Goal: Task Accomplishment & Management: Manage account settings

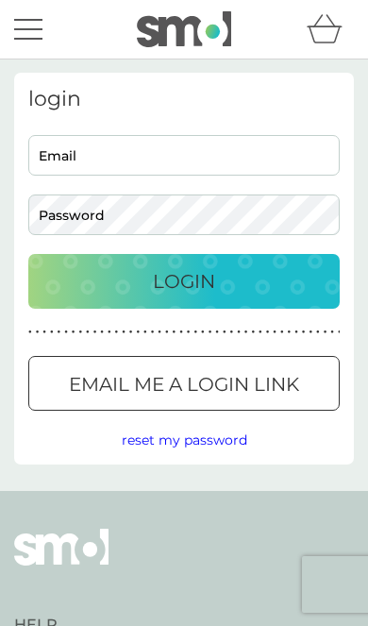
click at [153, 161] on input "Email" at bounding box center [184, 155] width 312 height 41
type input "[EMAIL_ADDRESS][DOMAIN_NAME]"
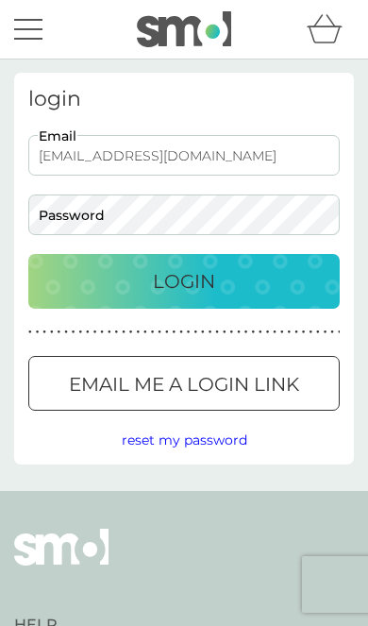
click at [184, 281] on button "Login" at bounding box center [184, 281] width 312 height 55
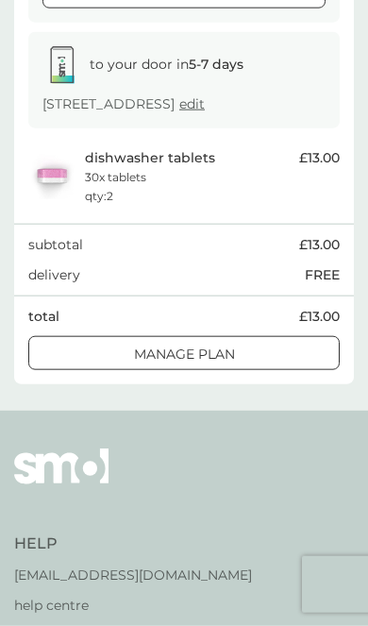
scroll to position [263, 0]
click at [263, 364] on div "Manage plan" at bounding box center [184, 353] width 310 height 21
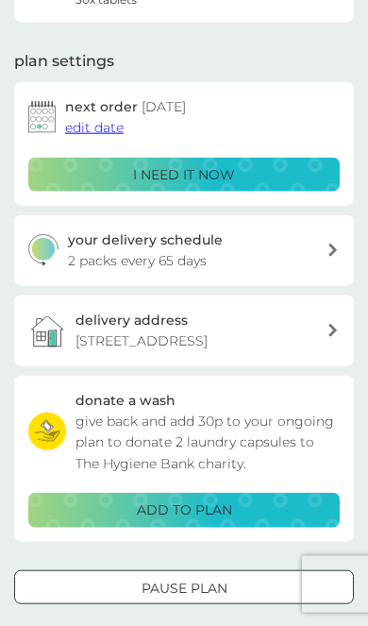
scroll to position [208, 0]
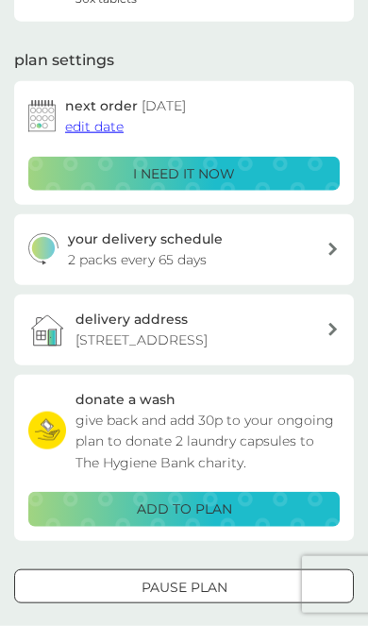
click at [210, 597] on div at bounding box center [184, 587] width 68 height 20
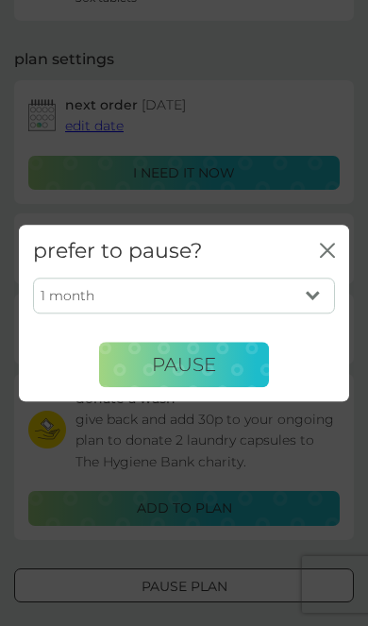
click at [220, 388] on button "Pause" at bounding box center [184, 365] width 170 height 45
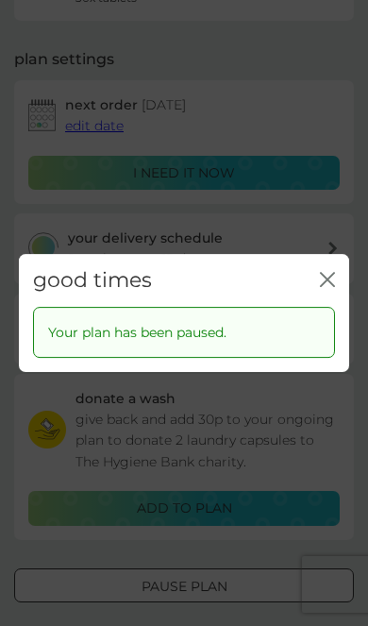
click at [333, 286] on icon "close" at bounding box center [331, 279] width 7 height 13
